Goal: Navigation & Orientation: Find specific page/section

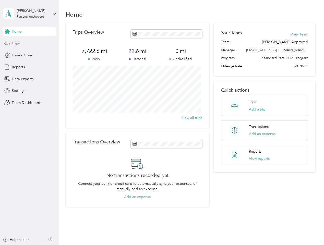
click at [162, 123] on div "Trips Overview 7,722.6 mi Work 22.6 mi Personal 0 mi Unclassified View all trips" at bounding box center [138, 76] width 144 height 106
click at [30, 14] on div "[PERSON_NAME]" at bounding box center [33, 10] width 32 height 5
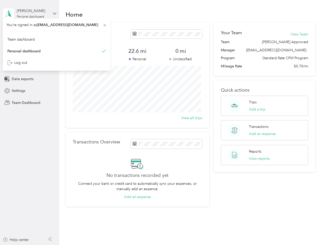
click at [30, 31] on div "You’re signed in as [EMAIL_ADDRESS][DOMAIN_NAME] Team dashboard Personal dashbo…" at bounding box center [57, 45] width 108 height 52
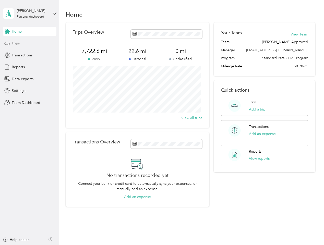
click at [7, 31] on div "You’re signed in as [EMAIL_ADDRESS][DOMAIN_NAME] Team dashboard Personal dashbo…" at bounding box center [57, 45] width 108 height 52
